Goal: Task Accomplishment & Management: Use online tool/utility

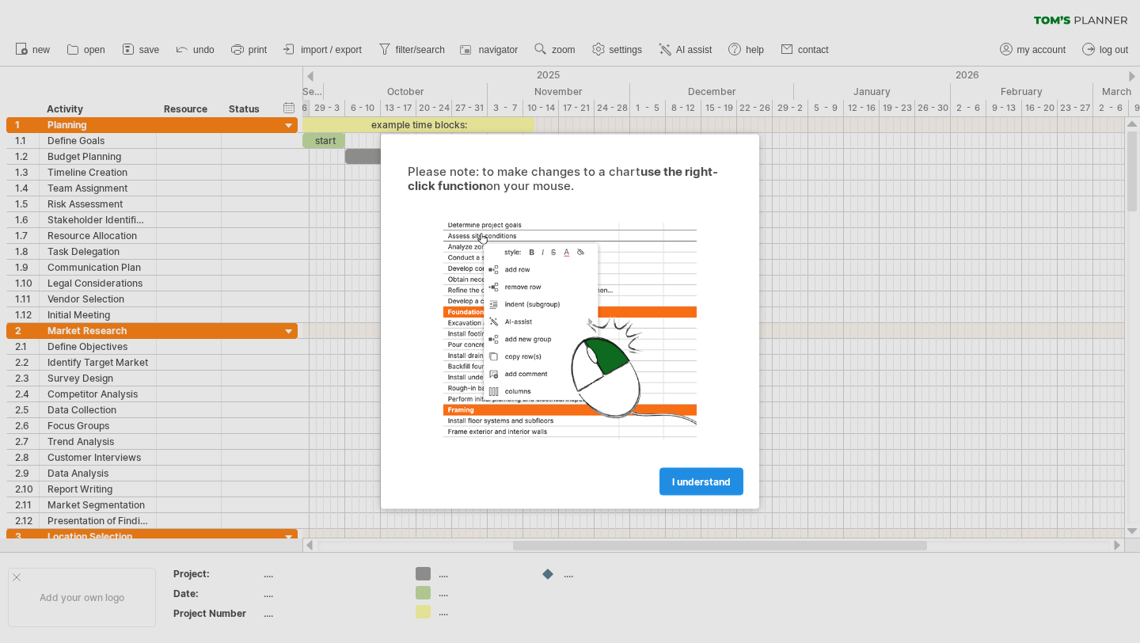
click at [697, 474] on link "I understand" at bounding box center [702, 482] width 84 height 28
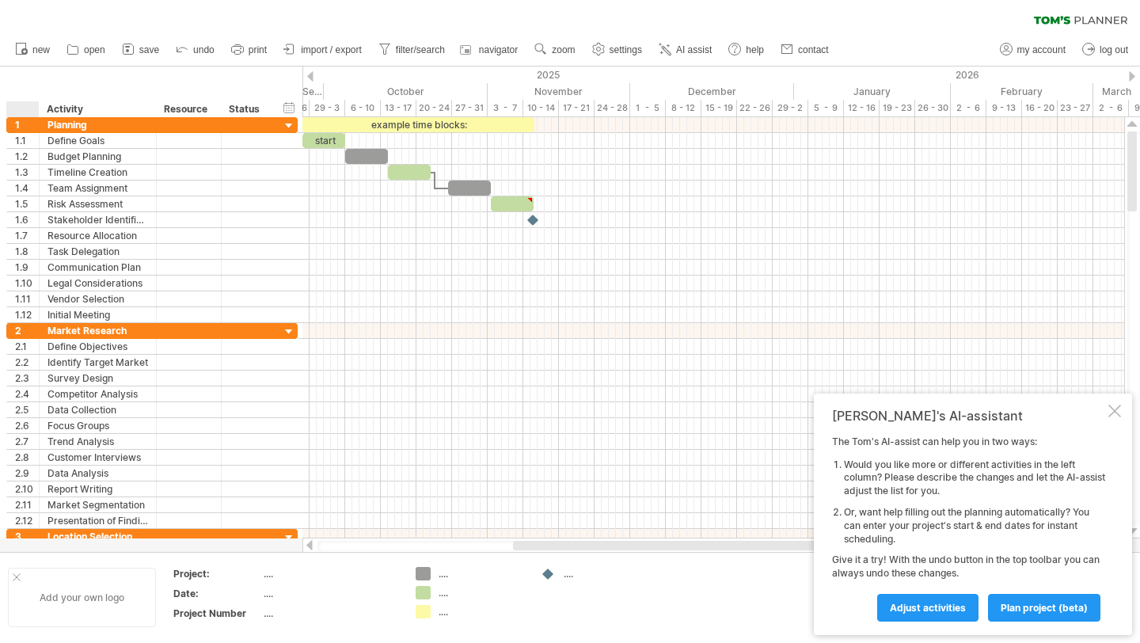
click at [13, 580] on div at bounding box center [17, 577] width 8 height 8
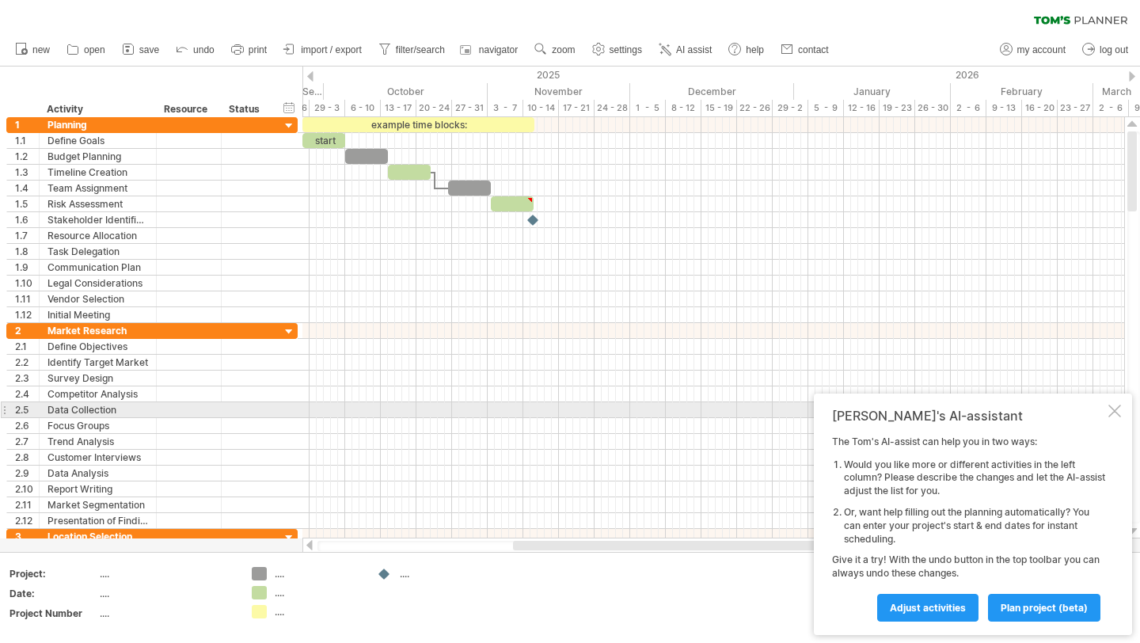
click at [1117, 413] on div at bounding box center [1115, 411] width 13 height 13
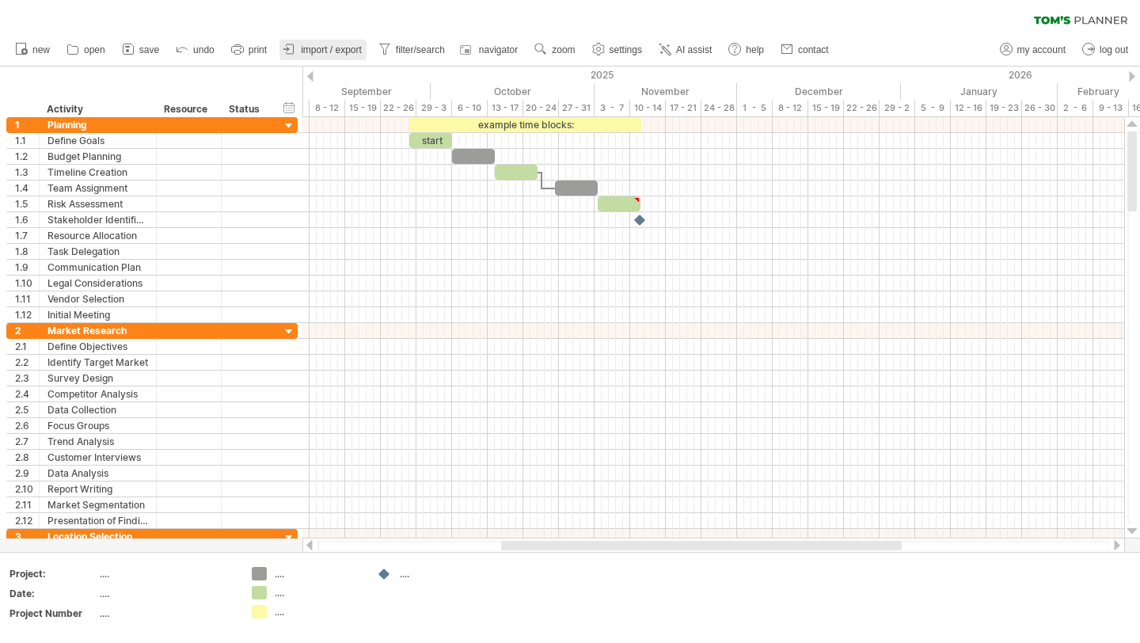
click at [295, 50] on icon at bounding box center [290, 49] width 16 height 16
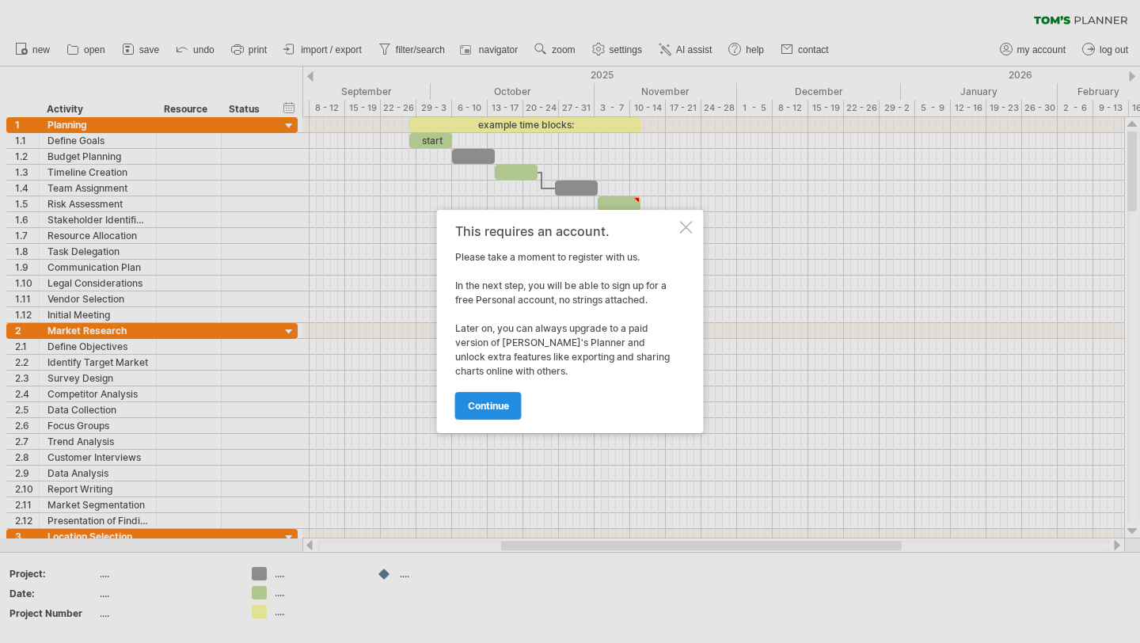
click at [491, 406] on span "continue" at bounding box center [488, 406] width 41 height 12
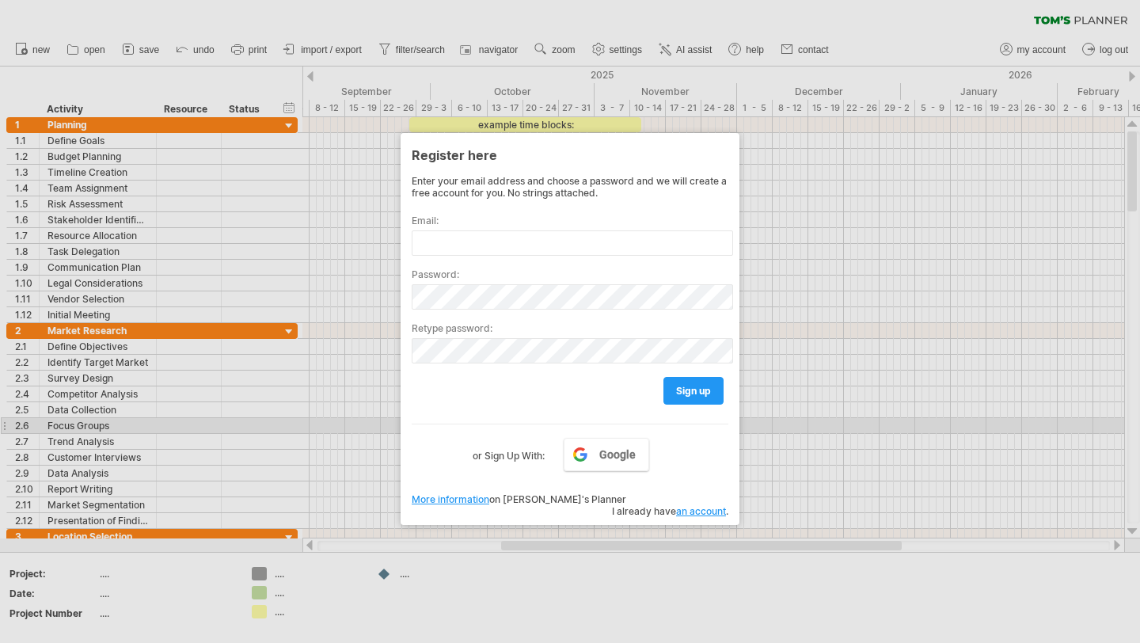
click at [344, 420] on div at bounding box center [570, 321] width 1140 height 643
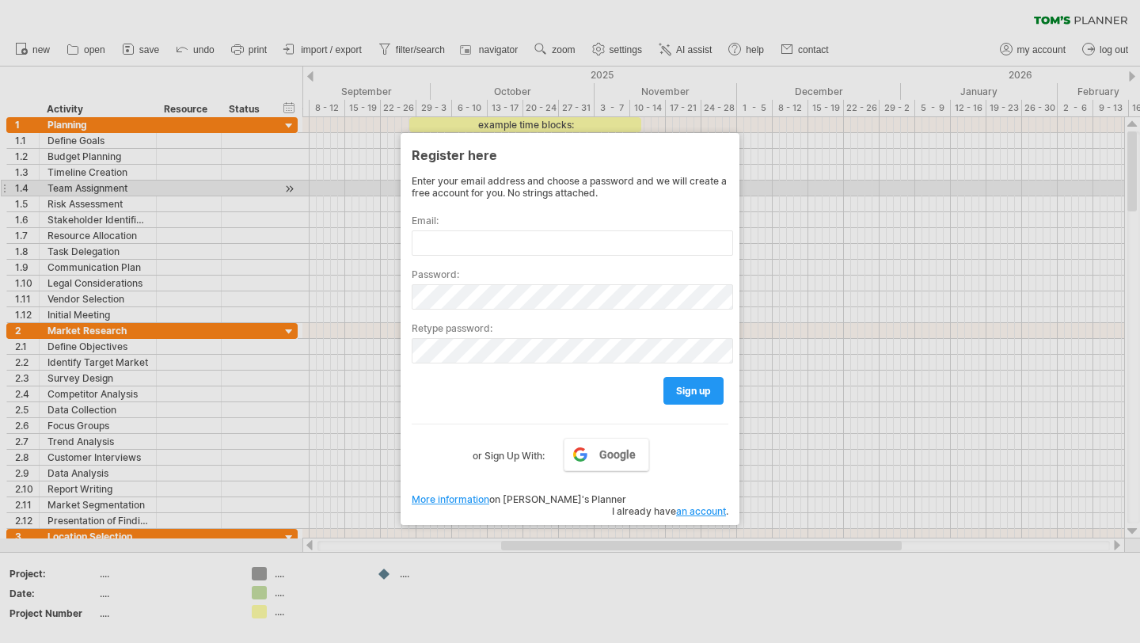
drag, startPoint x: 703, startPoint y: 264, endPoint x: 413, endPoint y: 192, distance: 298.7
click at [413, 192] on div "Enter your email address and choose a password and we will create a free accoun…" at bounding box center [570, 320] width 317 height 290
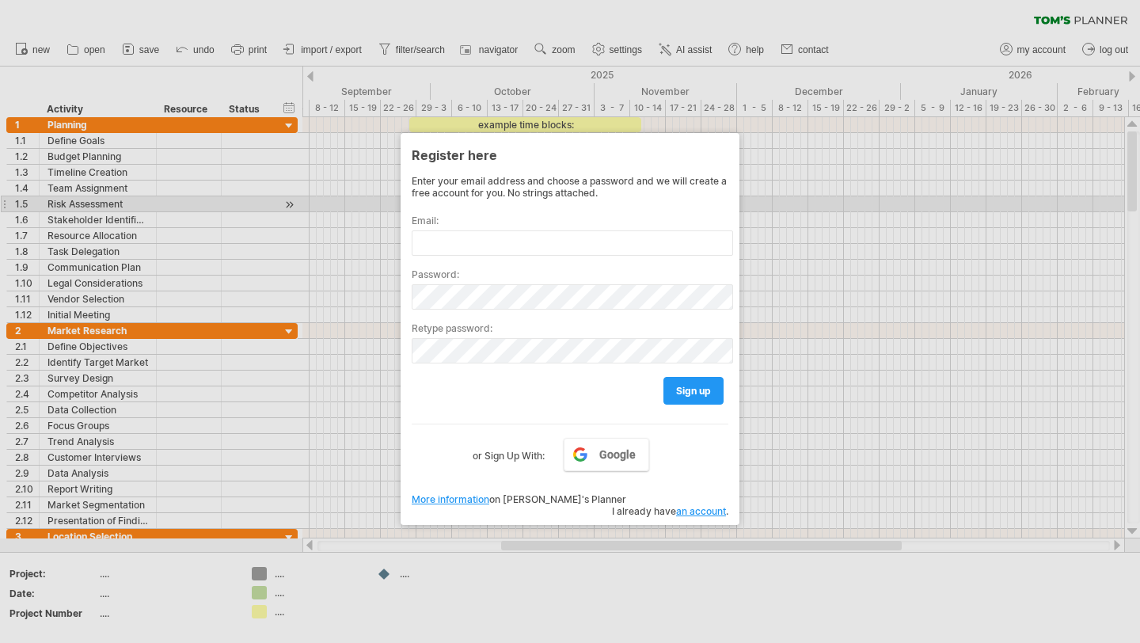
click at [352, 200] on div at bounding box center [570, 321] width 1140 height 643
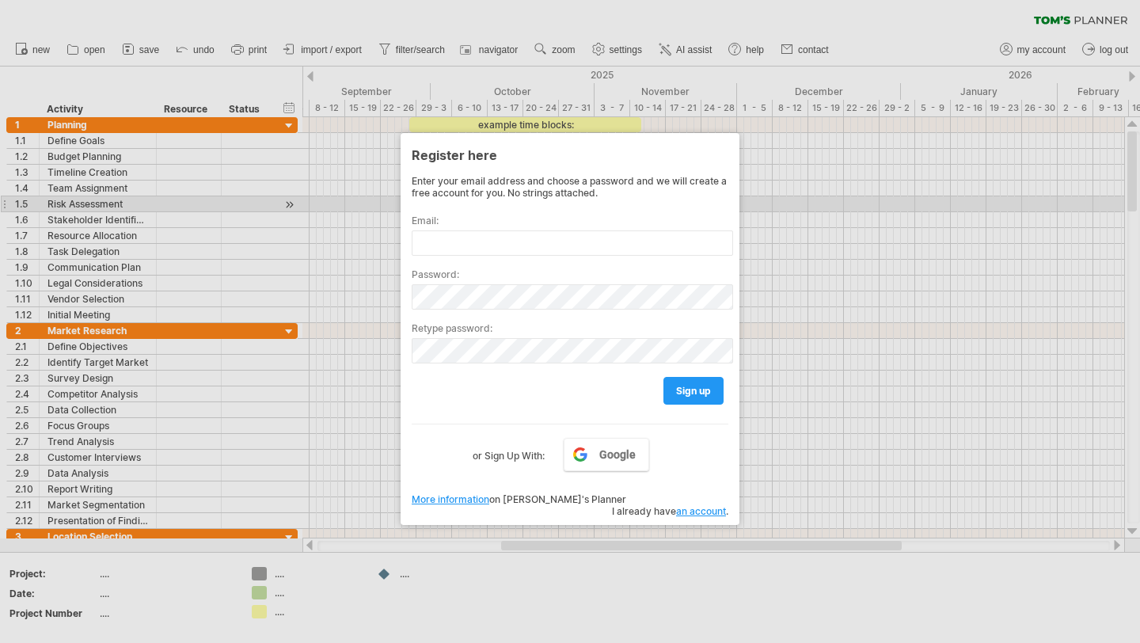
click at [352, 200] on div at bounding box center [570, 321] width 1140 height 643
